Goal: Task Accomplishment & Management: Manage account settings

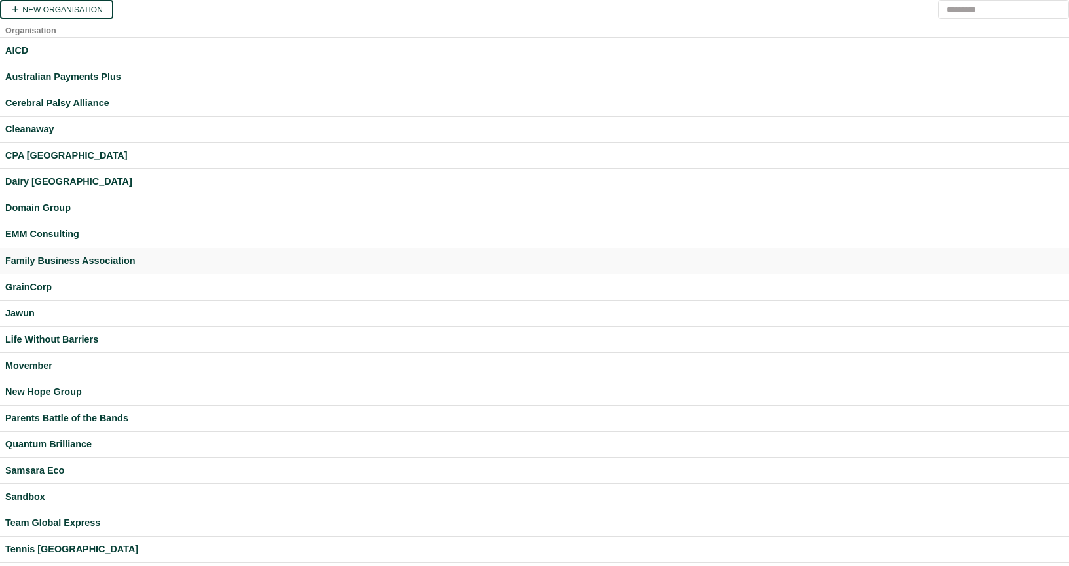
scroll to position [217, 0]
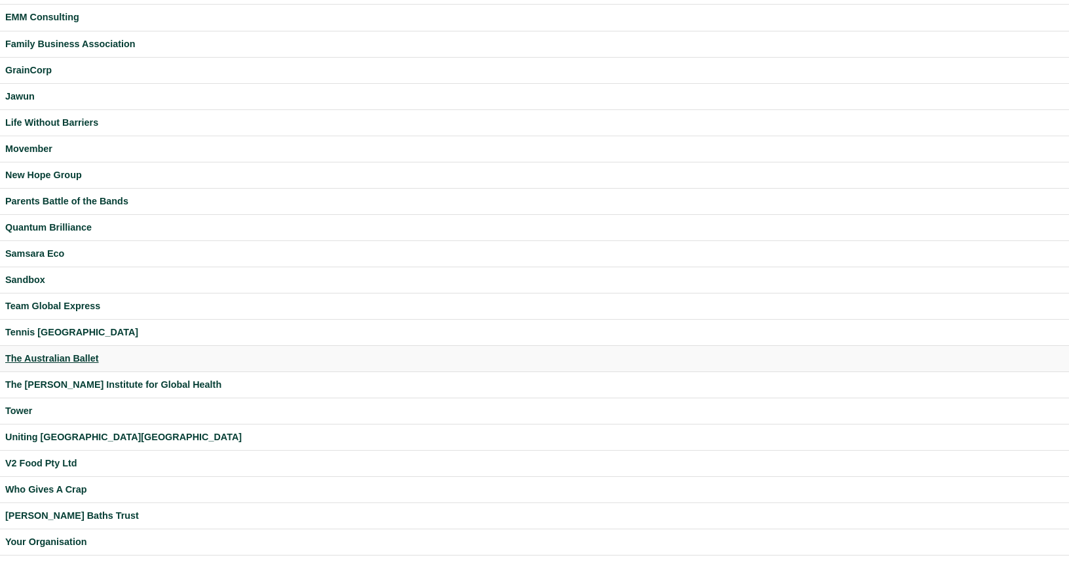
click at [58, 356] on div "The Australian Ballet" at bounding box center [534, 358] width 1059 height 15
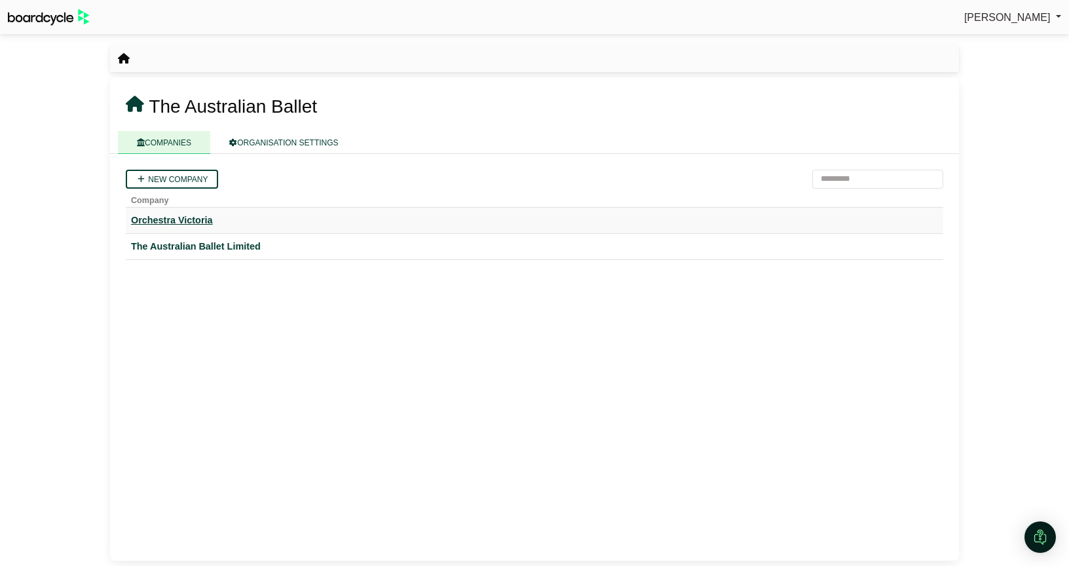
click at [157, 224] on div "Orchestra Victoria" at bounding box center [534, 220] width 807 height 15
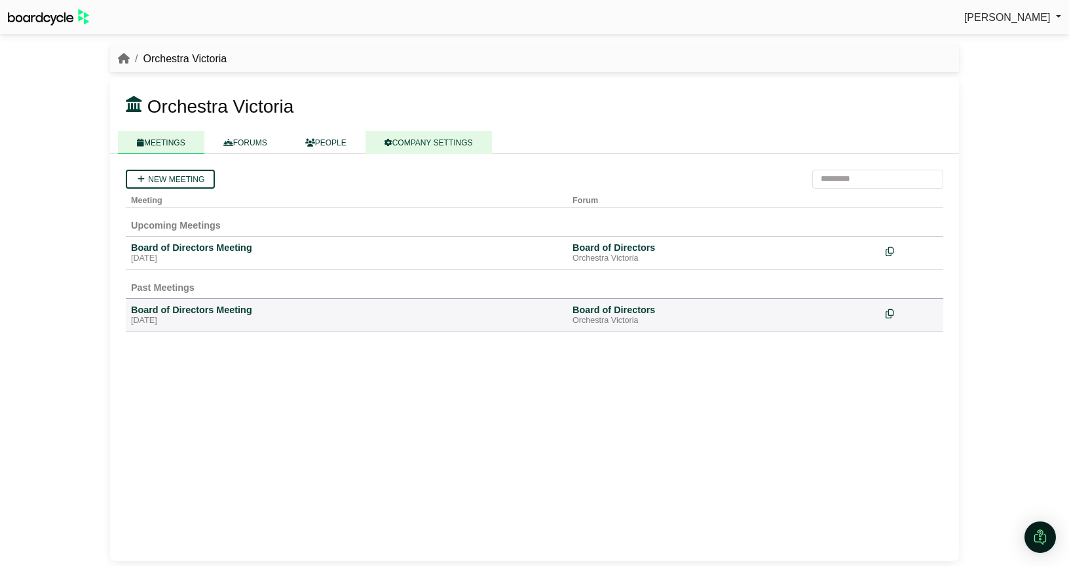
click at [416, 142] on link "COMPANY SETTINGS" at bounding box center [429, 142] width 126 height 23
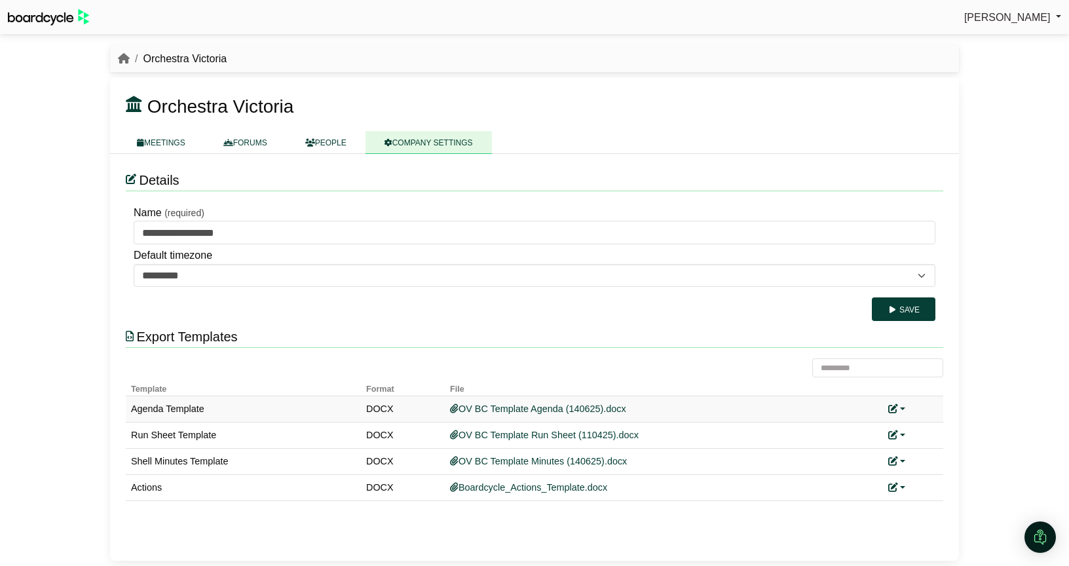
click at [903, 409] on link at bounding box center [896, 409] width 17 height 10
click at [917, 425] on link "Replace custom template" at bounding box center [955, 428] width 134 height 25
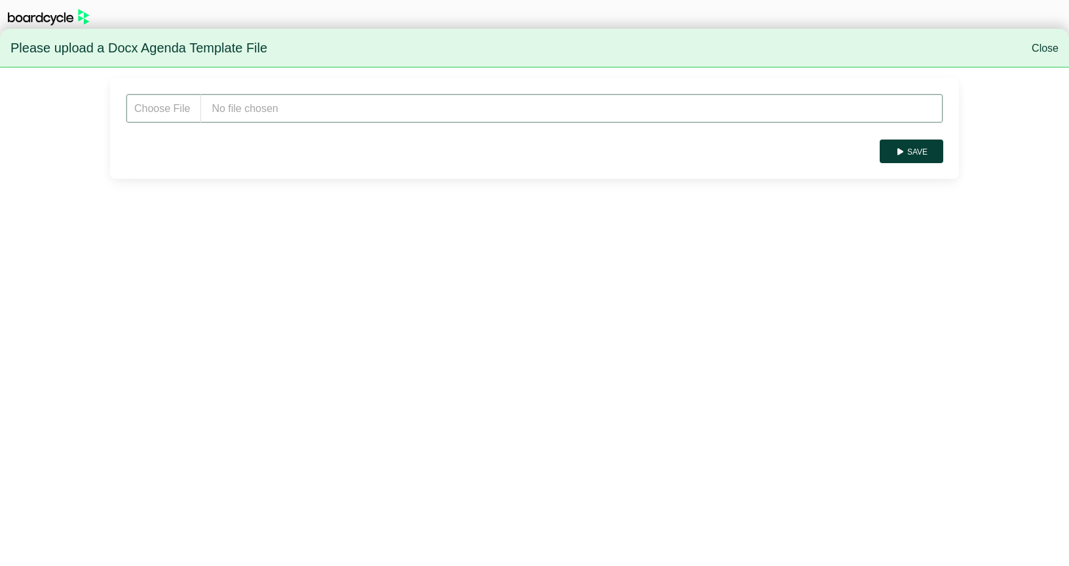
click at [220, 100] on input "file" at bounding box center [535, 108] width 818 height 29
type input "**********"
click at [923, 156] on button "Save" at bounding box center [912, 152] width 64 height 24
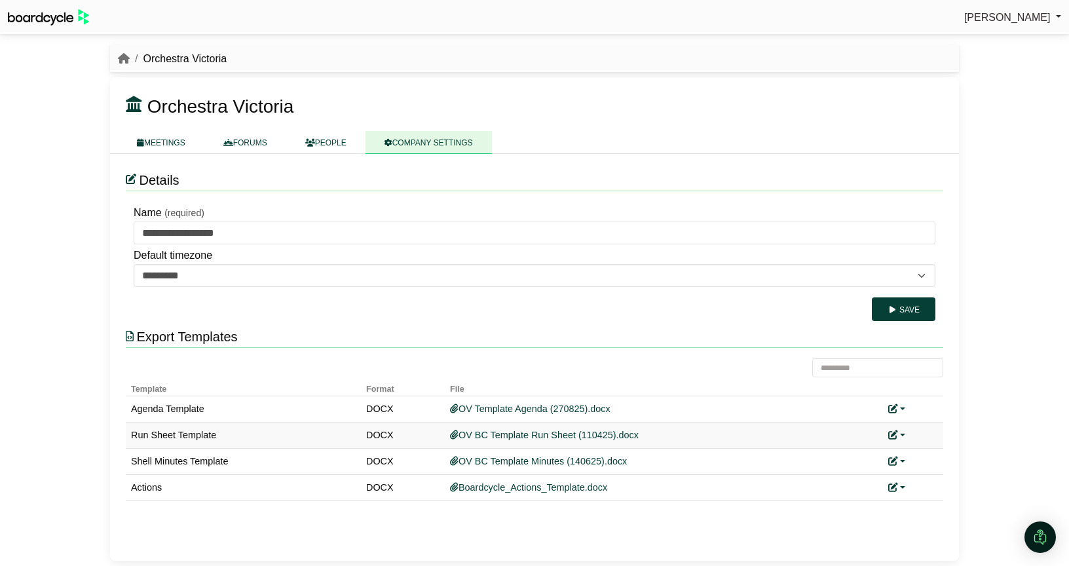
click at [898, 434] on link at bounding box center [896, 435] width 17 height 10
click at [923, 454] on link "Replace custom template" at bounding box center [955, 454] width 134 height 25
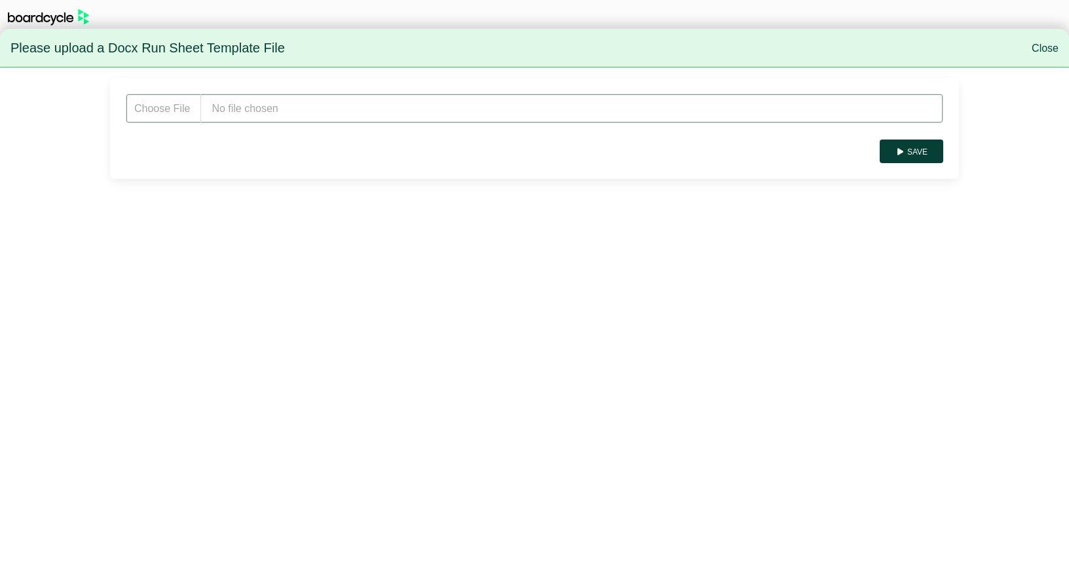
click at [265, 104] on input "file" at bounding box center [535, 108] width 818 height 29
type input "**********"
click at [929, 151] on button "Save" at bounding box center [912, 152] width 64 height 24
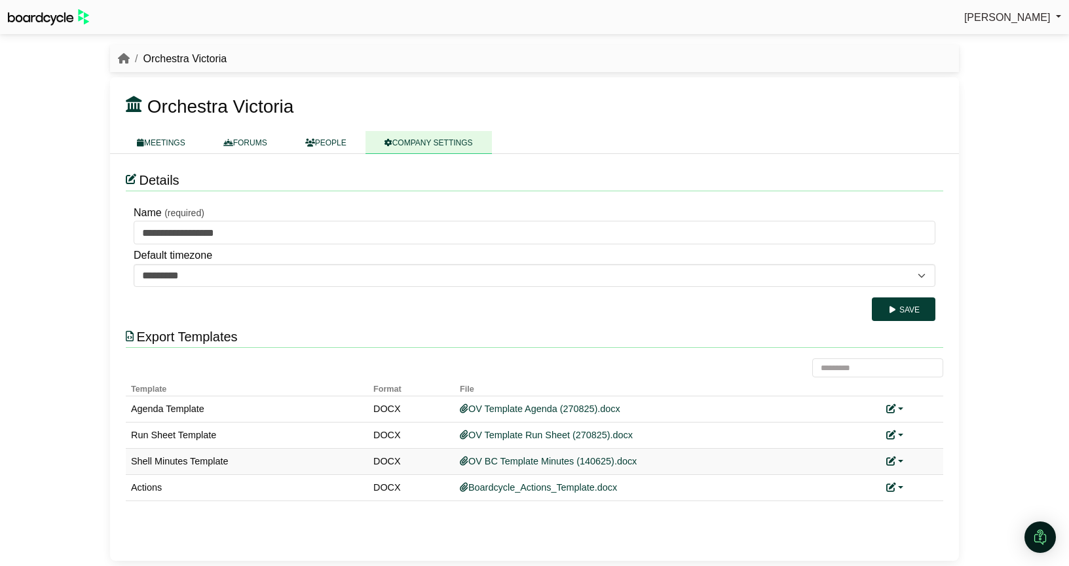
click at [900, 462] on link at bounding box center [895, 461] width 17 height 10
click at [956, 486] on link "Replace custom template" at bounding box center [954, 480] width 134 height 25
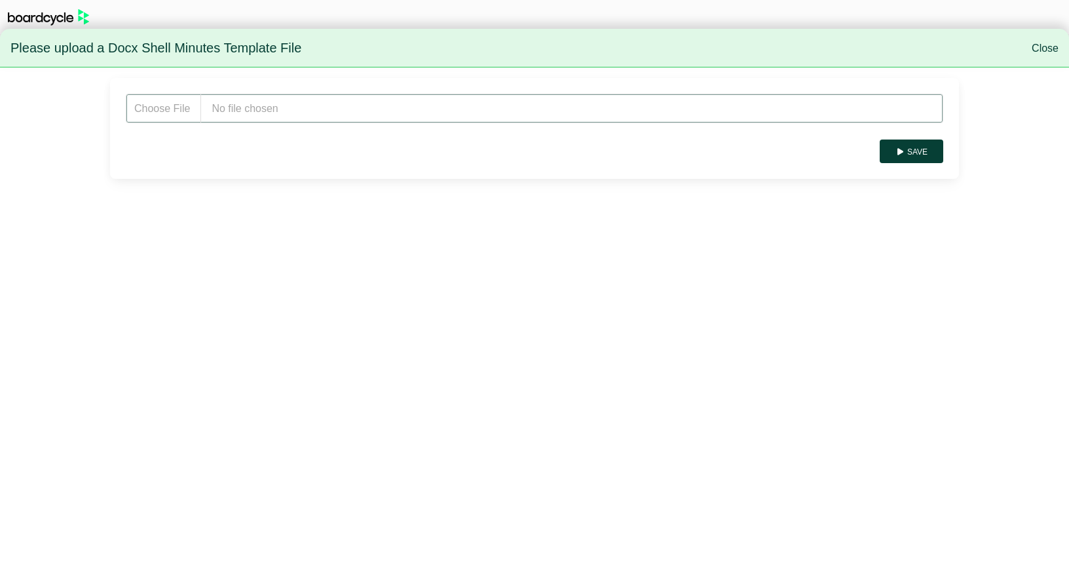
click at [280, 120] on input "file" at bounding box center [535, 108] width 818 height 29
type input "**********"
click at [919, 157] on button "Save" at bounding box center [912, 152] width 64 height 24
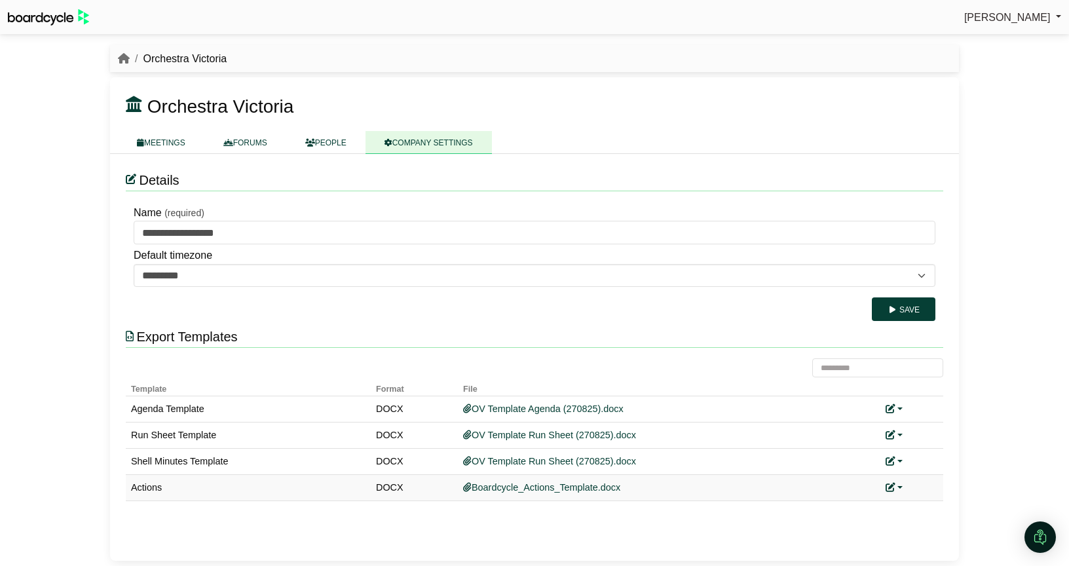
click at [899, 484] on link at bounding box center [894, 487] width 17 height 10
click at [921, 504] on link "Add custom template" at bounding box center [944, 507] width 116 height 25
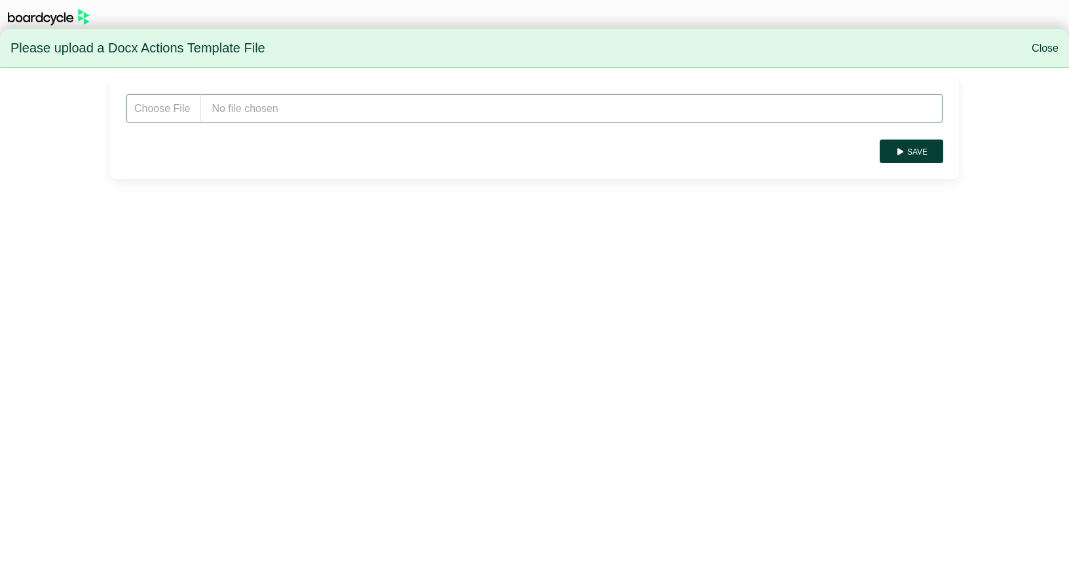
click at [352, 116] on input "file" at bounding box center [535, 108] width 818 height 29
type input "**********"
click at [913, 151] on button "Save" at bounding box center [912, 152] width 64 height 24
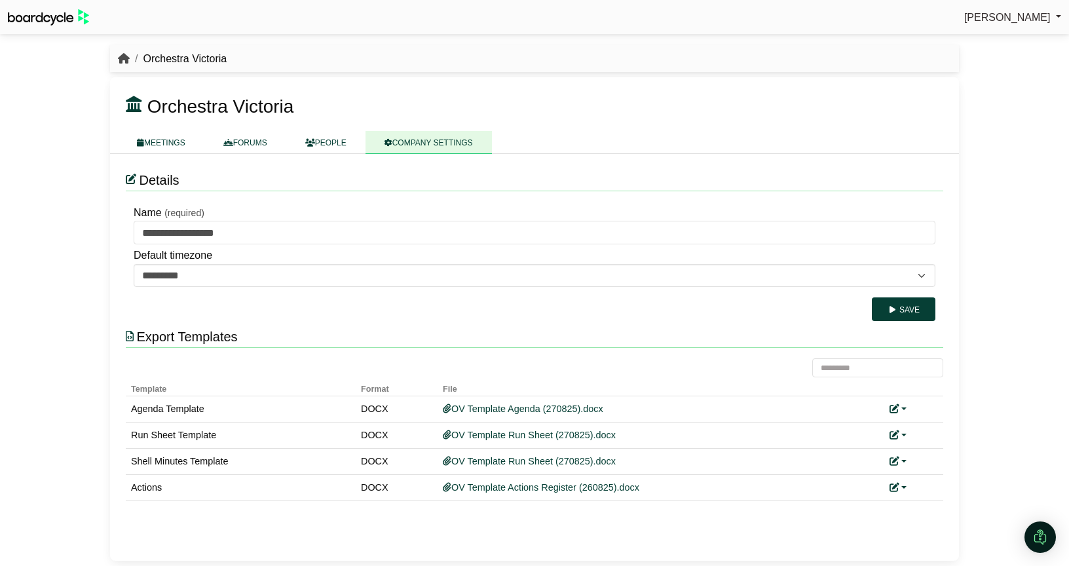
click at [121, 56] on icon "breadcrumb" at bounding box center [124, 58] width 12 height 10
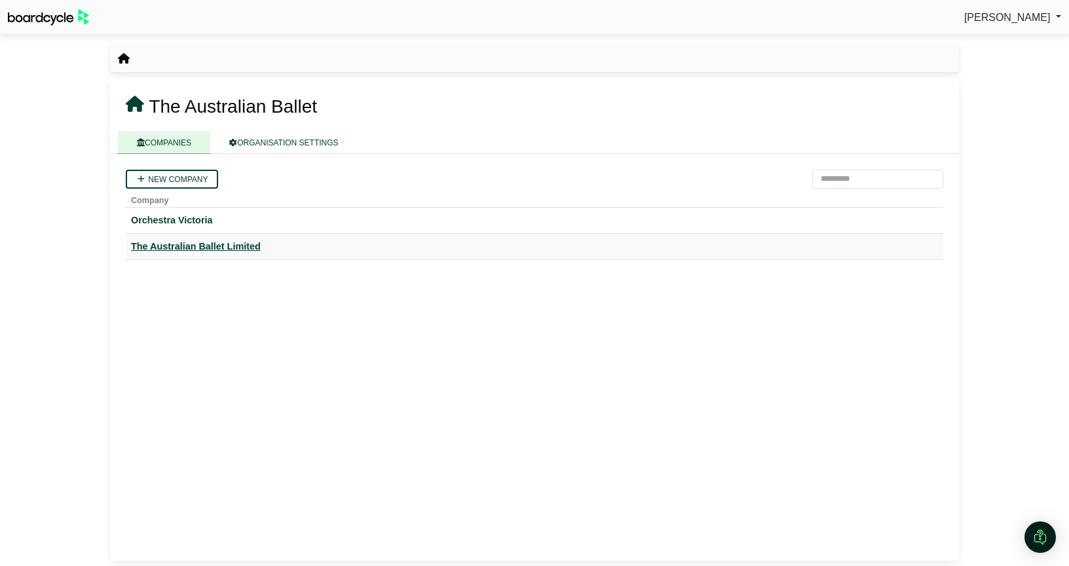
click at [216, 248] on div "The Australian Ballet Limited" at bounding box center [534, 246] width 807 height 15
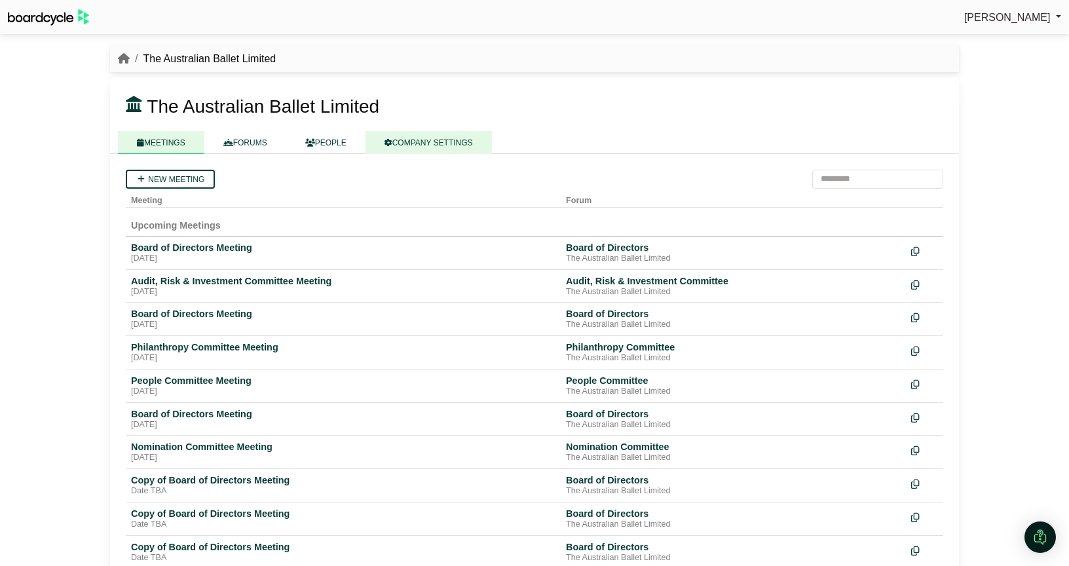
click at [434, 141] on link "COMPANY SETTINGS" at bounding box center [429, 142] width 126 height 23
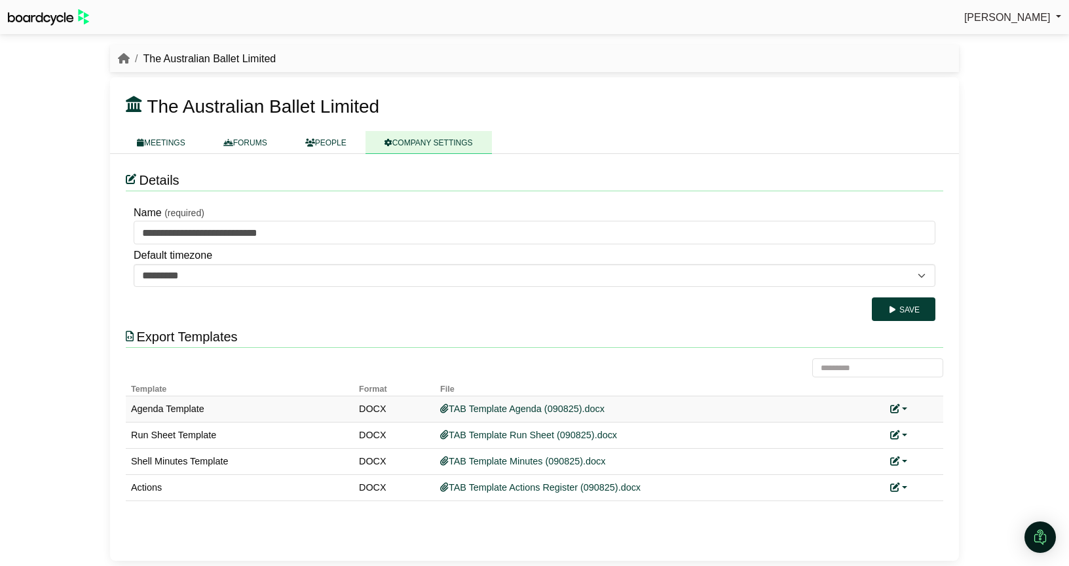
click at [902, 408] on link at bounding box center [898, 409] width 17 height 10
click at [942, 427] on link "Replace custom template" at bounding box center [957, 428] width 134 height 25
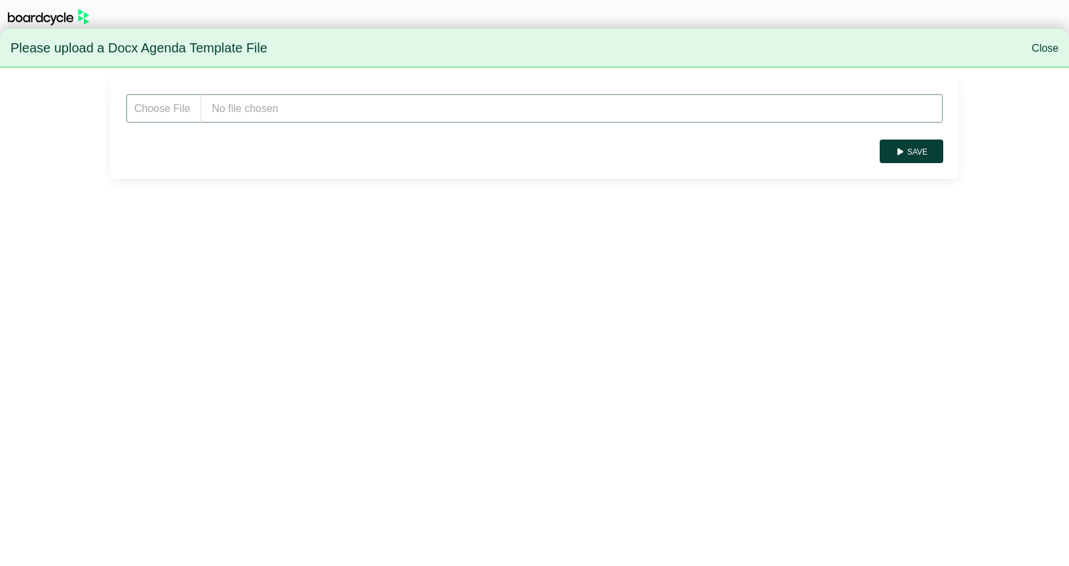
click at [257, 117] on input "file" at bounding box center [535, 108] width 818 height 29
type input "**********"
click at [917, 150] on button "Save" at bounding box center [912, 152] width 64 height 24
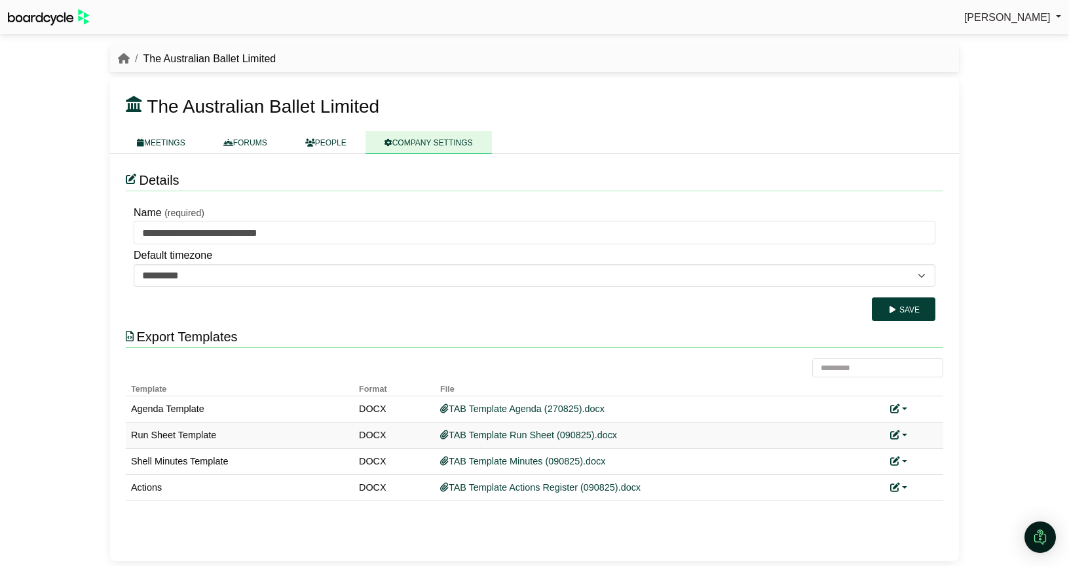
click at [904, 436] on link at bounding box center [898, 435] width 17 height 10
click at [940, 453] on link "Replace custom template" at bounding box center [957, 454] width 134 height 25
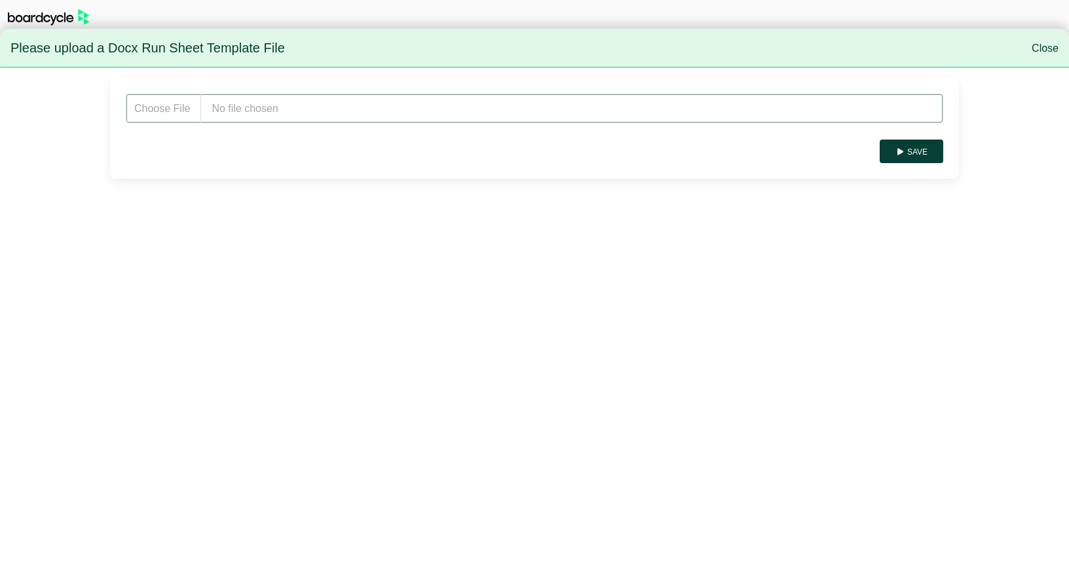
click at [260, 107] on input "file" at bounding box center [535, 108] width 818 height 29
type input "**********"
click at [917, 156] on button "Save" at bounding box center [912, 152] width 64 height 24
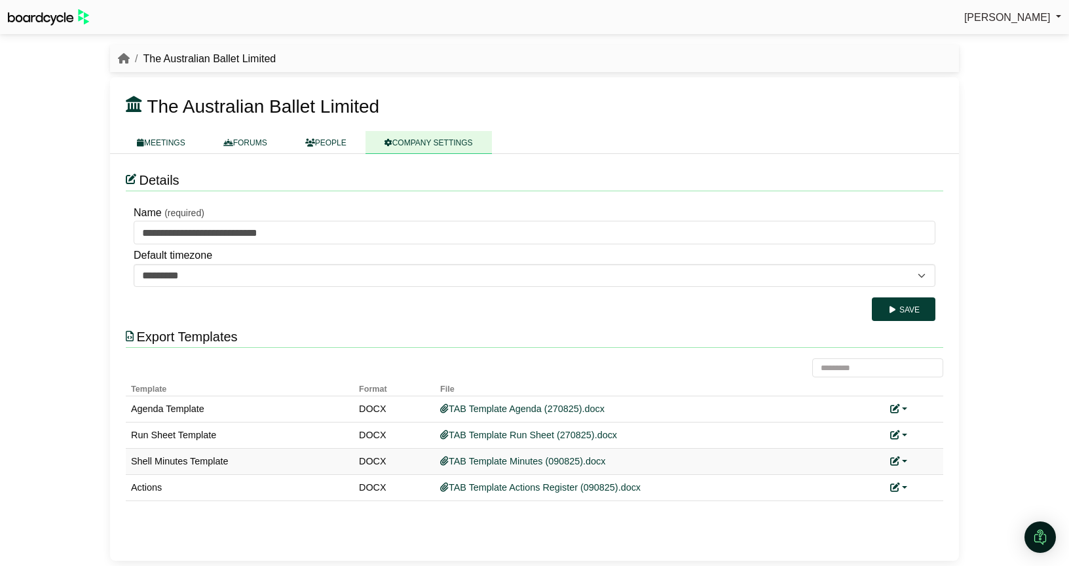
click at [904, 460] on link at bounding box center [898, 461] width 17 height 10
click at [932, 482] on link "Replace custom template" at bounding box center [957, 480] width 134 height 25
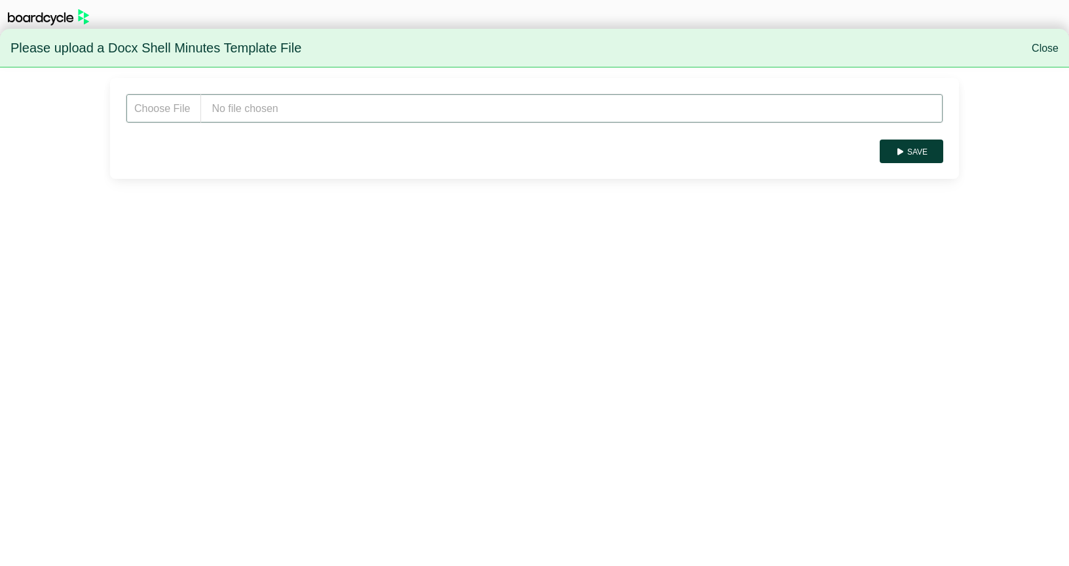
click at [242, 117] on input "file" at bounding box center [535, 108] width 818 height 29
type input "**********"
click at [924, 157] on button "Save" at bounding box center [912, 152] width 64 height 24
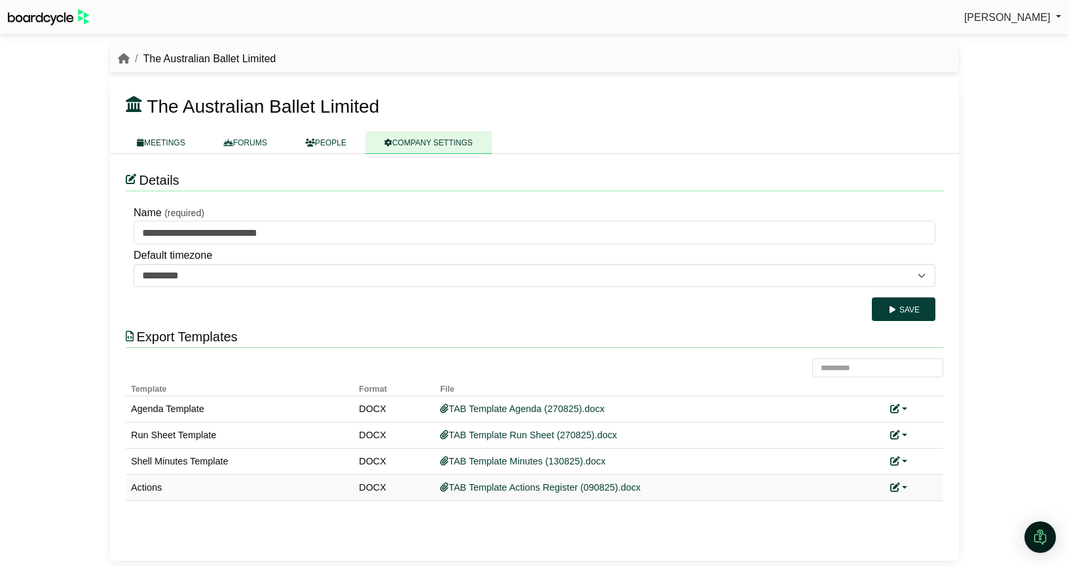
click at [904, 487] on link at bounding box center [898, 487] width 17 height 10
click at [923, 499] on link "Replace custom template" at bounding box center [957, 507] width 134 height 25
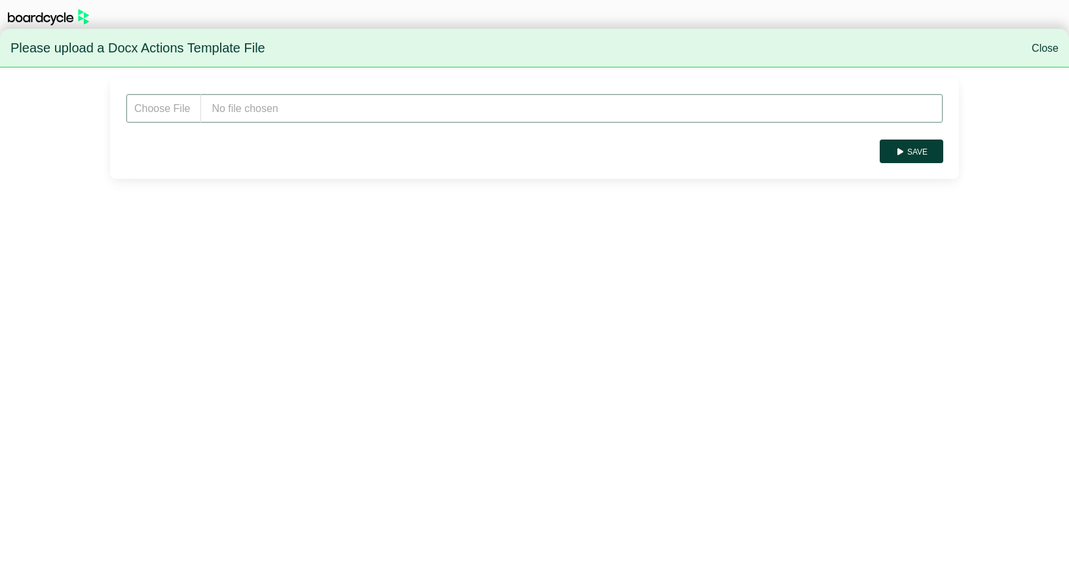
click at [343, 106] on input "file" at bounding box center [535, 108] width 818 height 29
type input "**********"
click at [913, 152] on button "Save" at bounding box center [912, 152] width 64 height 24
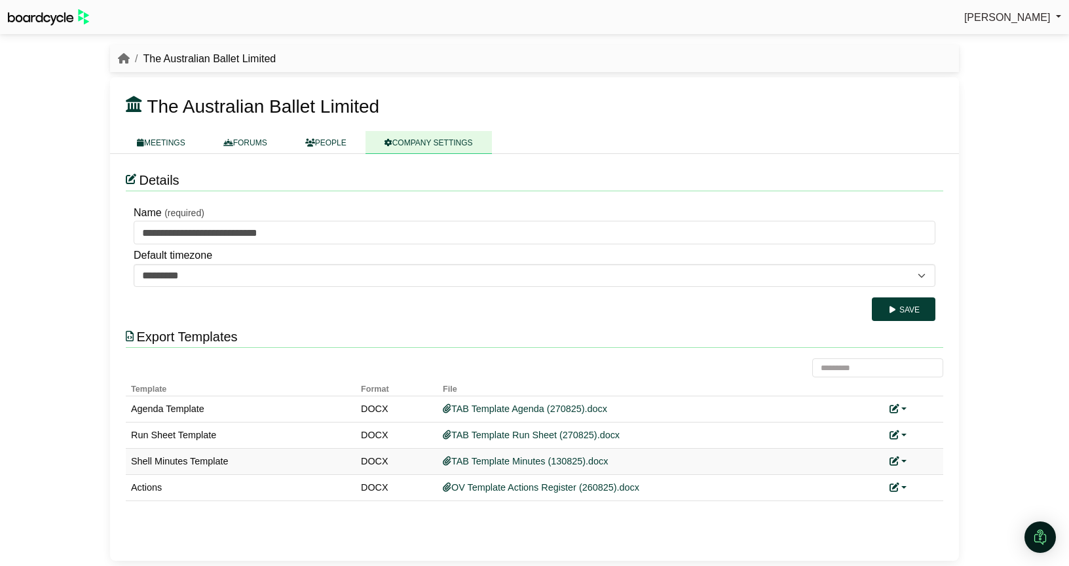
click at [902, 459] on link at bounding box center [898, 461] width 17 height 10
drag, startPoint x: 851, startPoint y: 467, endPoint x: 898, endPoint y: 484, distance: 50.2
click at [851, 467] on td "TAB Template Minutes (130825).docx" at bounding box center [661, 462] width 447 height 26
click at [904, 487] on link at bounding box center [898, 487] width 17 height 10
click at [925, 505] on link "Replace custom template" at bounding box center [957, 507] width 134 height 25
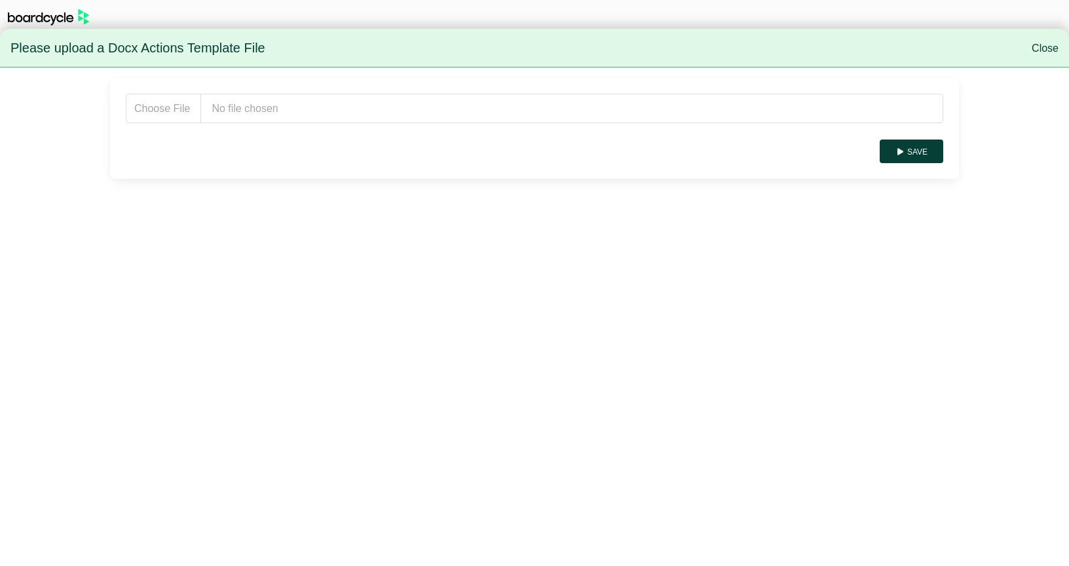
drag, startPoint x: 345, startPoint y: 125, endPoint x: 341, endPoint y: 111, distance: 14.3
click at [341, 117] on form "Save" at bounding box center [535, 128] width 818 height 69
click at [340, 109] on input "file" at bounding box center [535, 108] width 818 height 29
type input "**********"
click at [928, 154] on button "Save" at bounding box center [912, 152] width 64 height 24
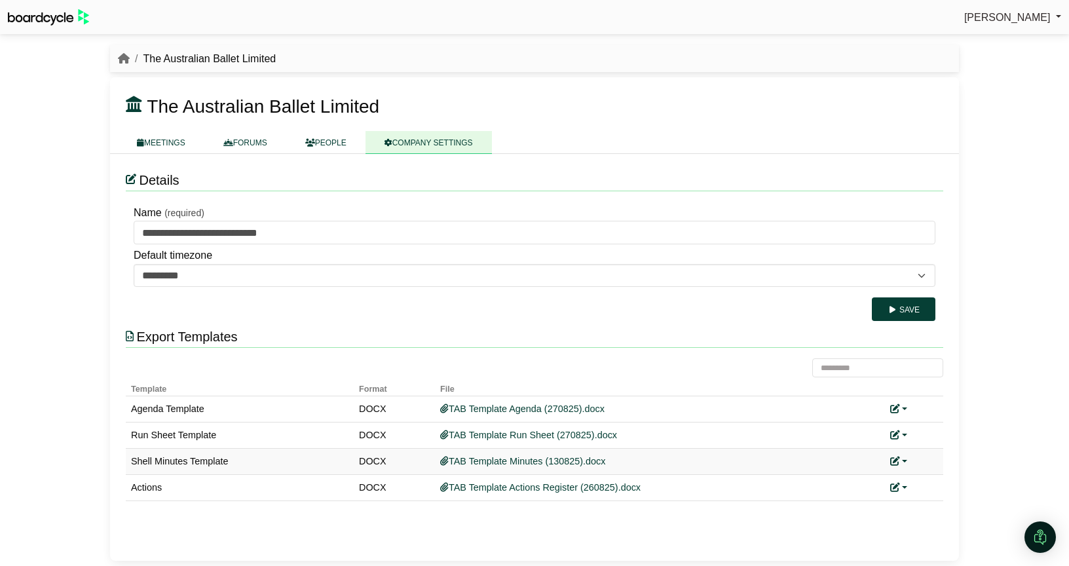
click at [902, 462] on link at bounding box center [898, 461] width 17 height 10
click at [926, 478] on link "Replace custom template" at bounding box center [957, 480] width 134 height 25
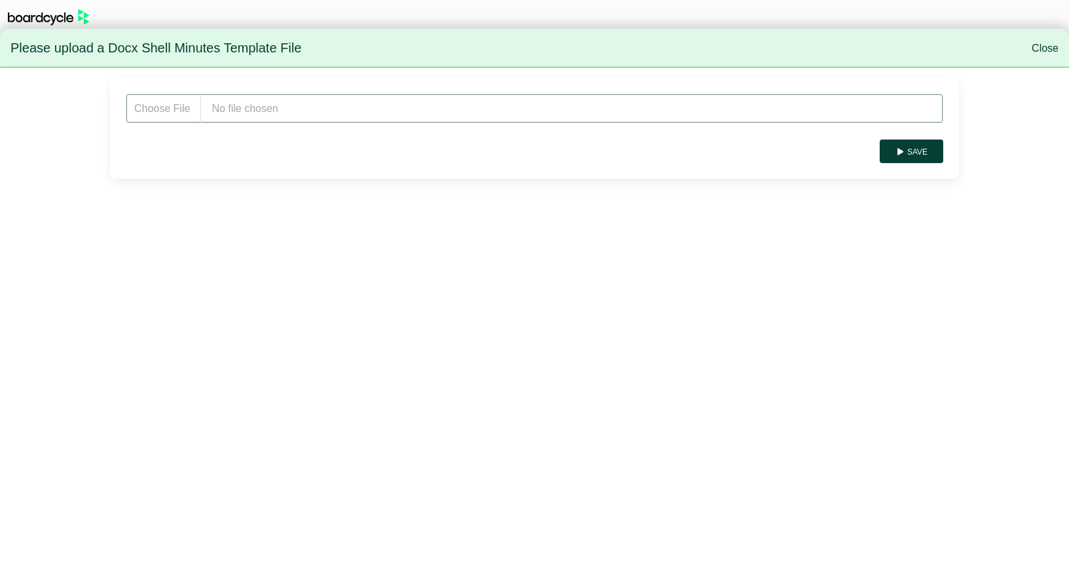
click at [360, 119] on input "file" at bounding box center [535, 108] width 818 height 29
type input "**********"
click at [930, 153] on button "Save" at bounding box center [912, 152] width 64 height 24
